Goal: Task Accomplishment & Management: Complete application form

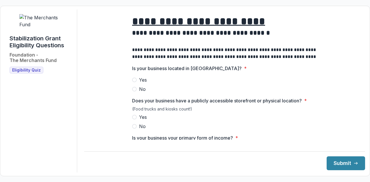
click at [135, 82] on span at bounding box center [134, 80] width 5 height 5
click at [134, 120] on span at bounding box center [134, 117] width 5 height 5
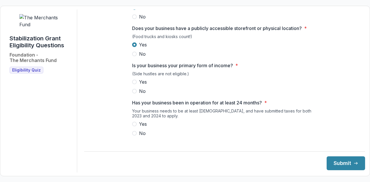
scroll to position [72, 0]
click at [135, 85] on span at bounding box center [134, 82] width 5 height 5
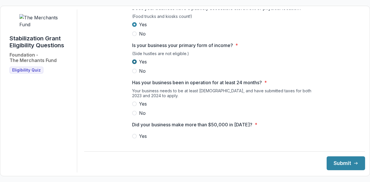
scroll to position [93, 0]
click at [134, 115] on span at bounding box center [134, 113] width 5 height 5
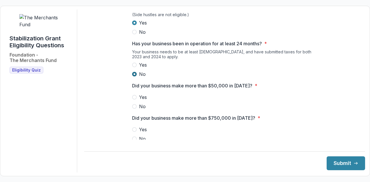
scroll to position [132, 0]
click at [137, 109] on label "No" at bounding box center [224, 106] width 185 height 7
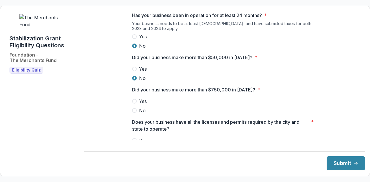
scroll to position [160, 0]
click at [135, 113] on span at bounding box center [134, 110] width 5 height 5
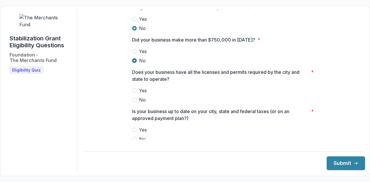
scroll to position [210, 0]
click at [134, 103] on span at bounding box center [134, 100] width 5 height 5
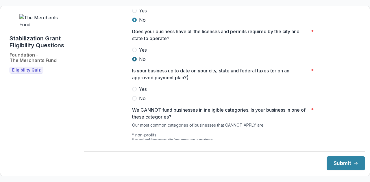
scroll to position [251, 0]
click at [137, 93] on label "Yes" at bounding box center [224, 89] width 185 height 7
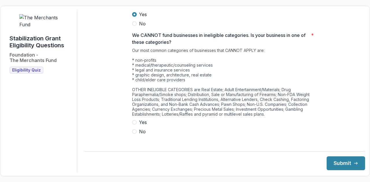
scroll to position [328, 0]
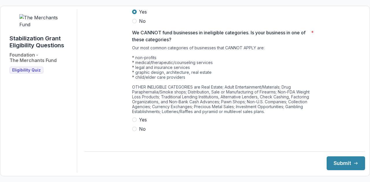
click at [134, 132] on span at bounding box center [134, 129] width 5 height 5
click at [136, 120] on label "Yes" at bounding box center [224, 120] width 185 height 7
click at [338, 162] on button "Submit" at bounding box center [346, 164] width 38 height 14
